Goal: Task Accomplishment & Management: Manage account settings

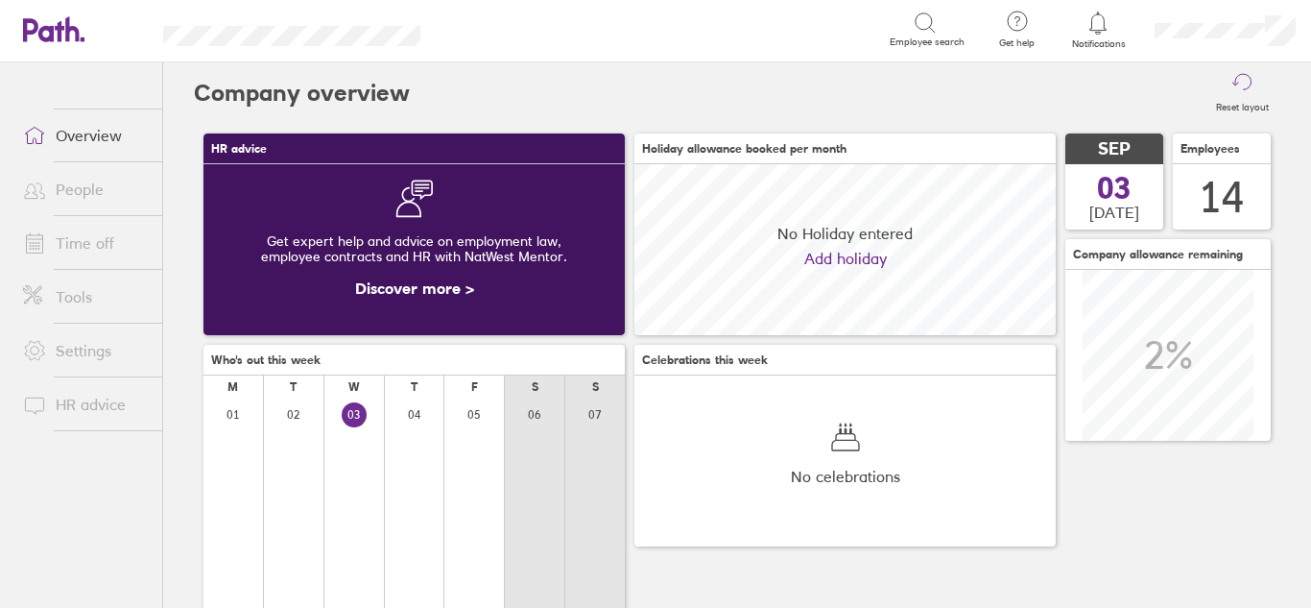
scroll to position [171, 421]
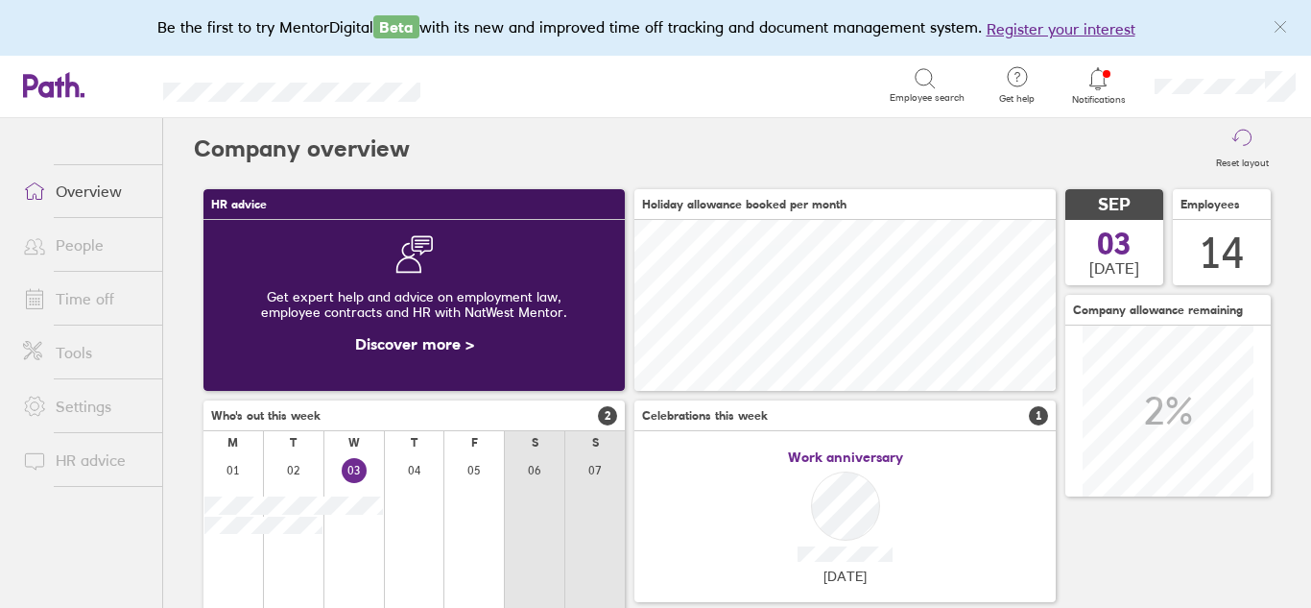
click at [84, 301] on link "Time off" at bounding box center [85, 298] width 155 height 38
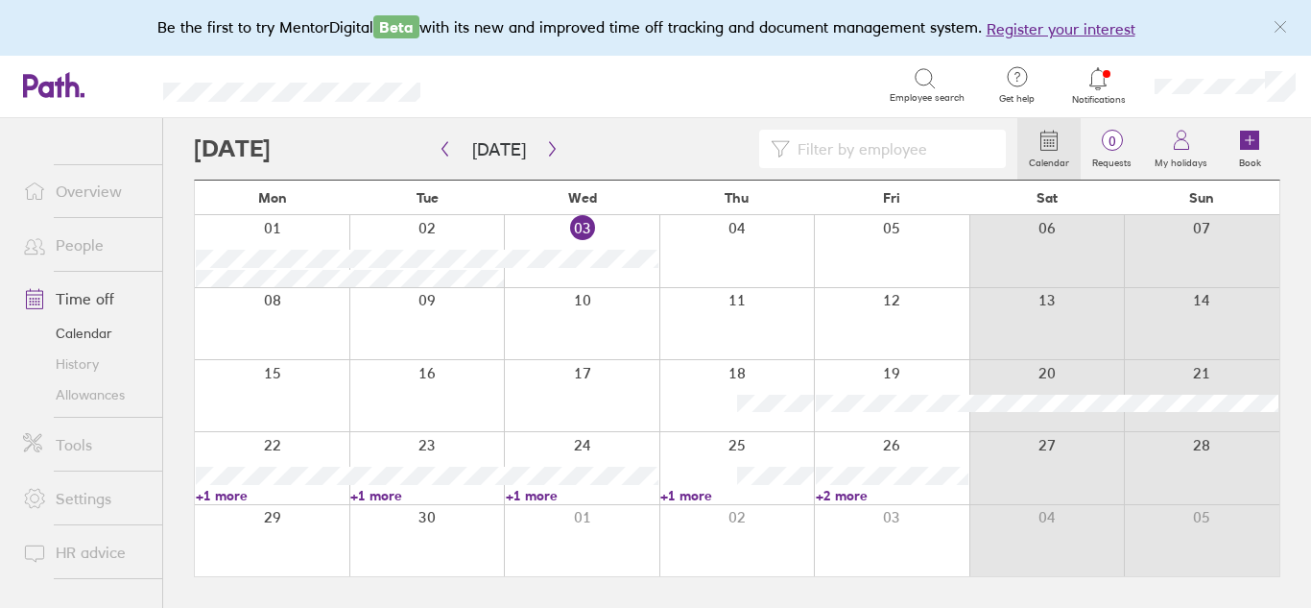
click at [587, 231] on div at bounding box center [581, 250] width 155 height 71
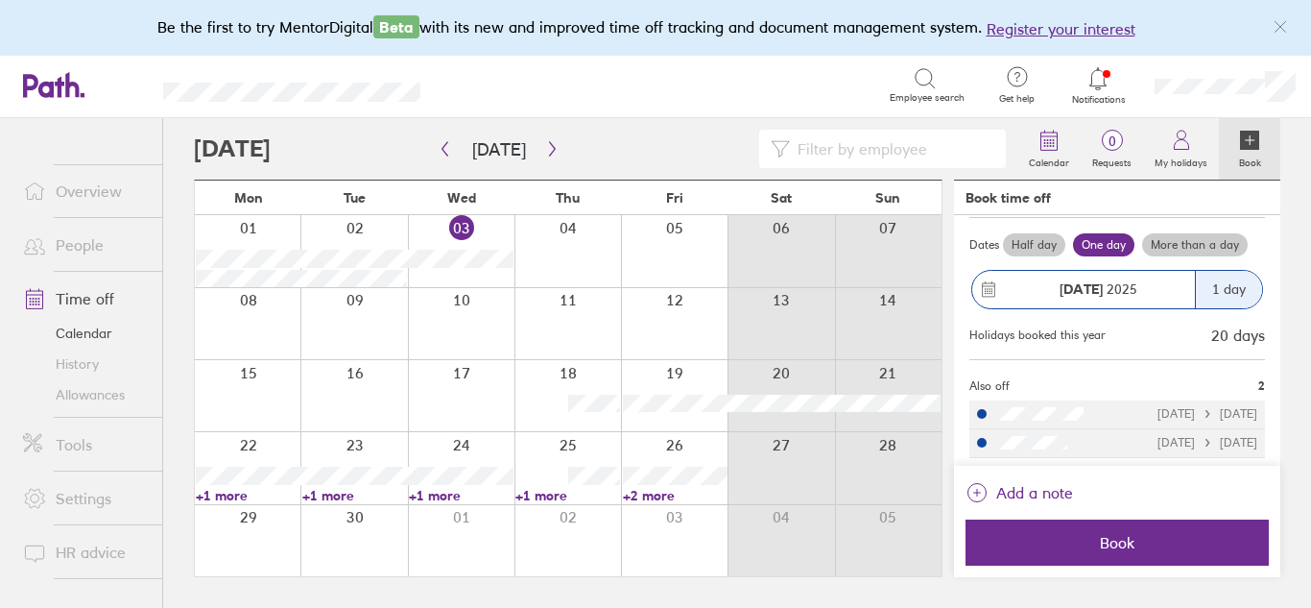
scroll to position [179, 0]
